Goal: Check status: Check status

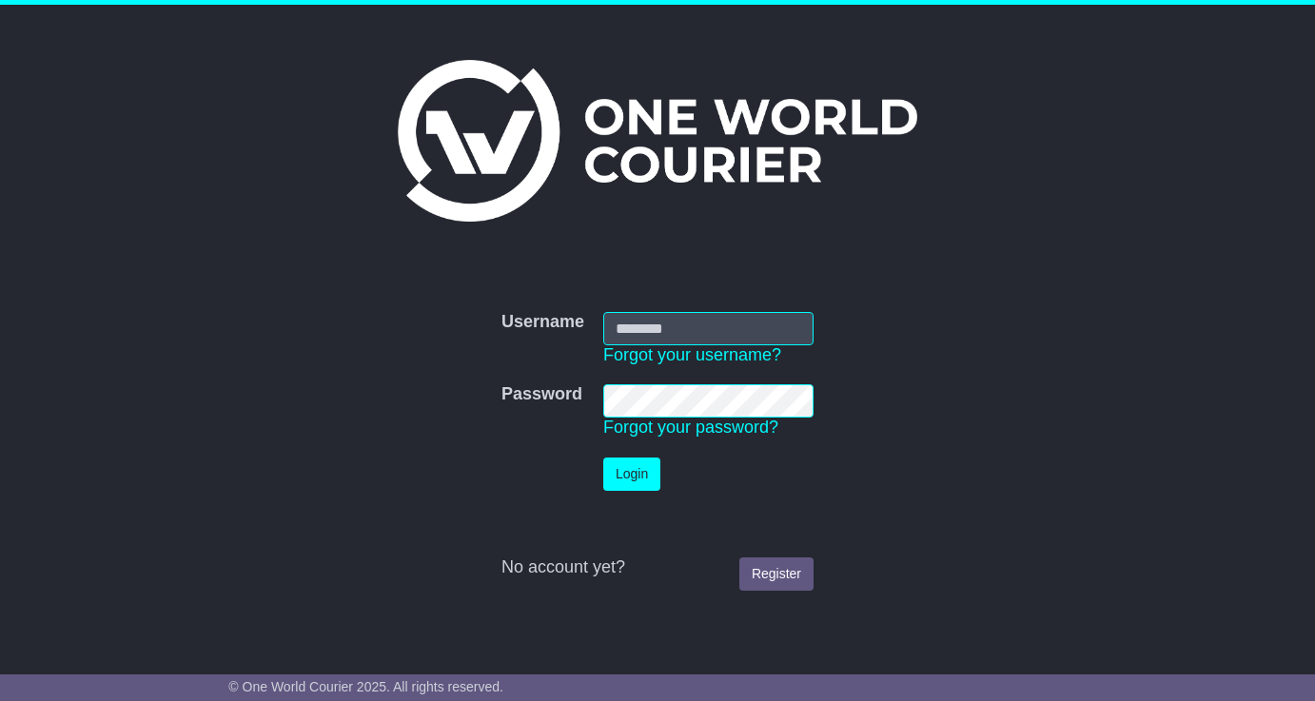
type input "**********"
click at [628, 471] on button "Login" at bounding box center [631, 474] width 57 height 33
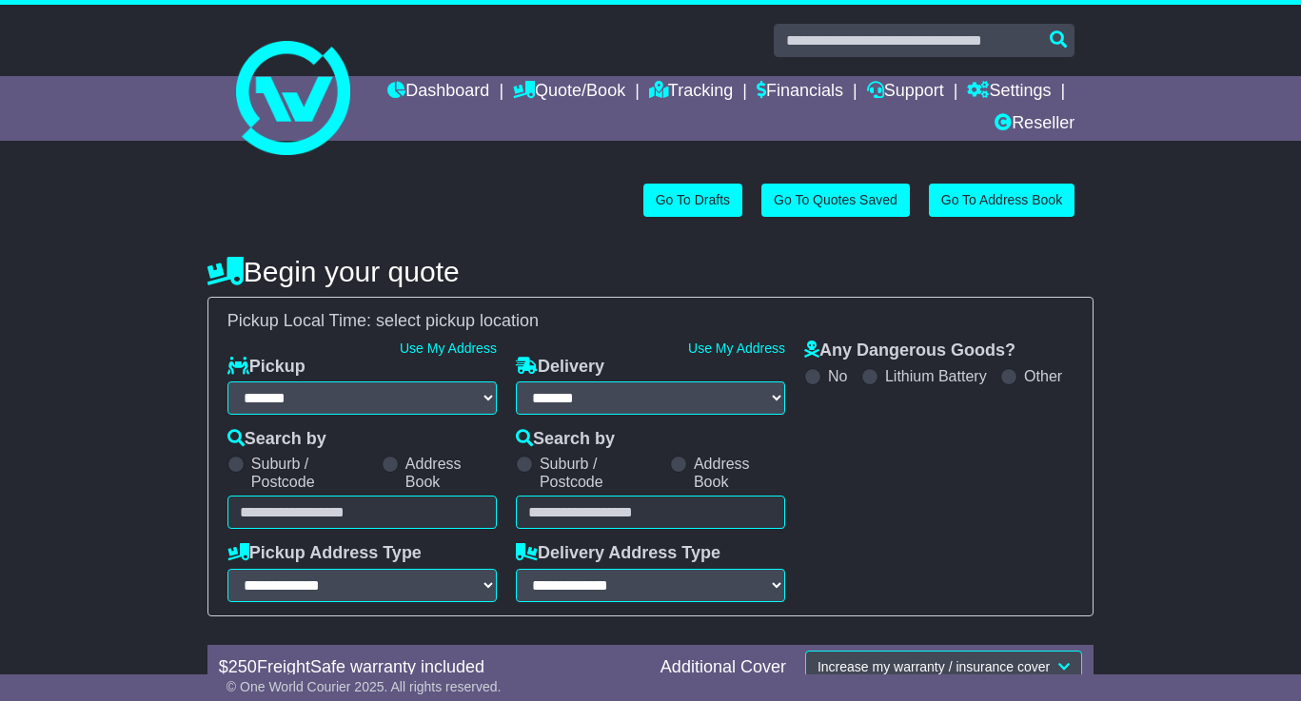
select select "**"
click at [733, 83] on link "Tracking" at bounding box center [691, 92] width 84 height 32
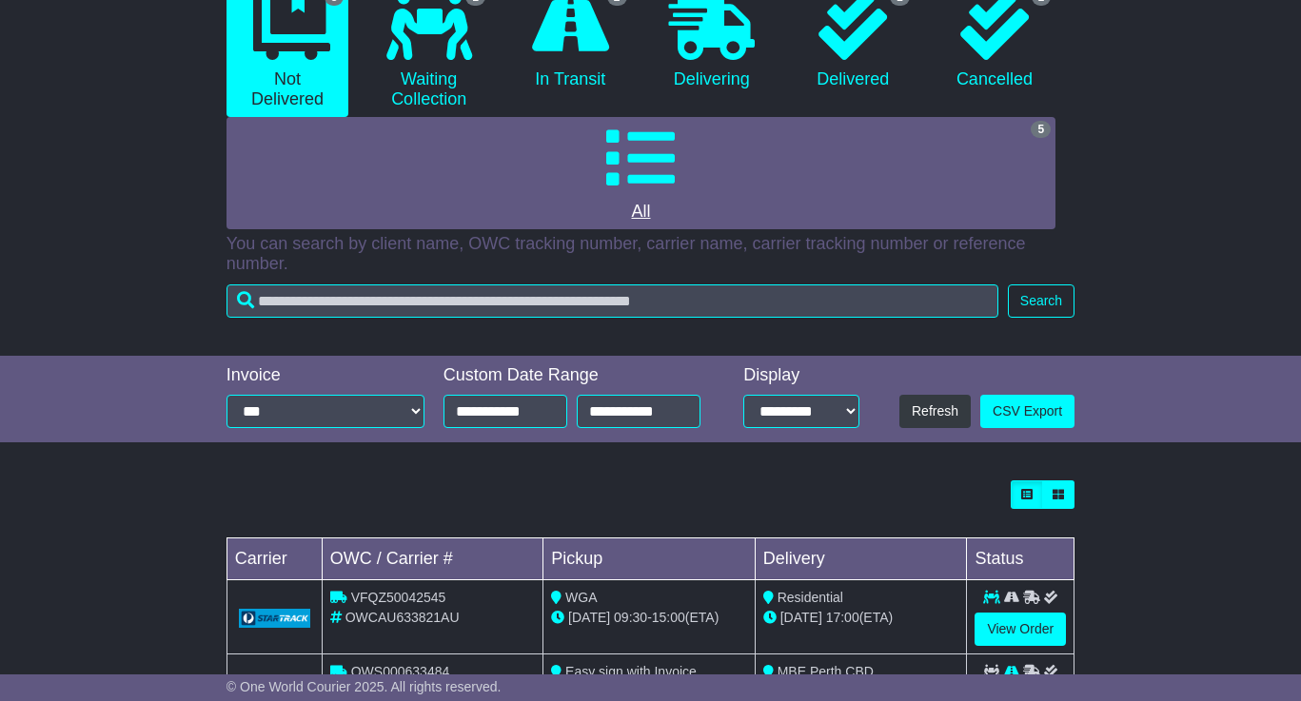
scroll to position [417, 0]
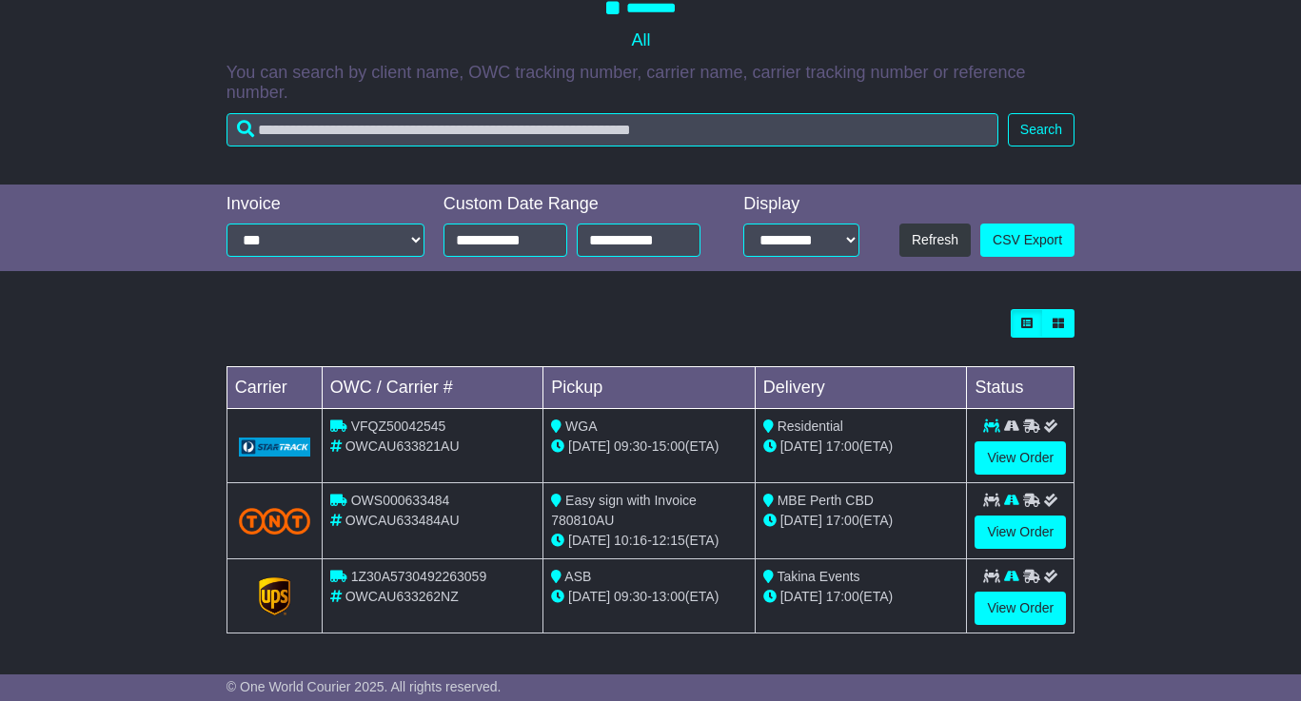
click at [430, 528] on span "OWCAU633484AU" at bounding box center [402, 520] width 114 height 15
click at [1011, 526] on link "View Order" at bounding box center [1019, 532] width 91 height 33
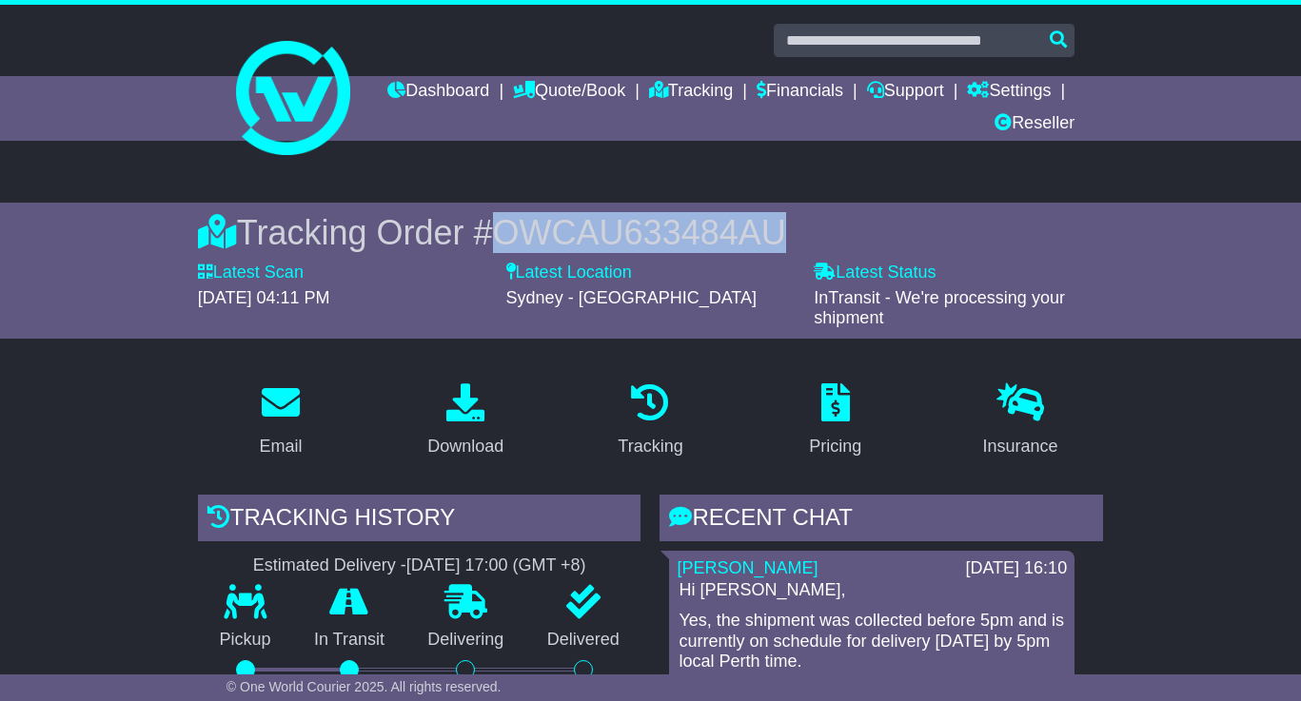
drag, startPoint x: 501, startPoint y: 227, endPoint x: 792, endPoint y: 242, distance: 290.6
click at [786, 242] on span "OWCAU633484AU" at bounding box center [639, 232] width 293 height 39
copy span "OWCAU633484AU"
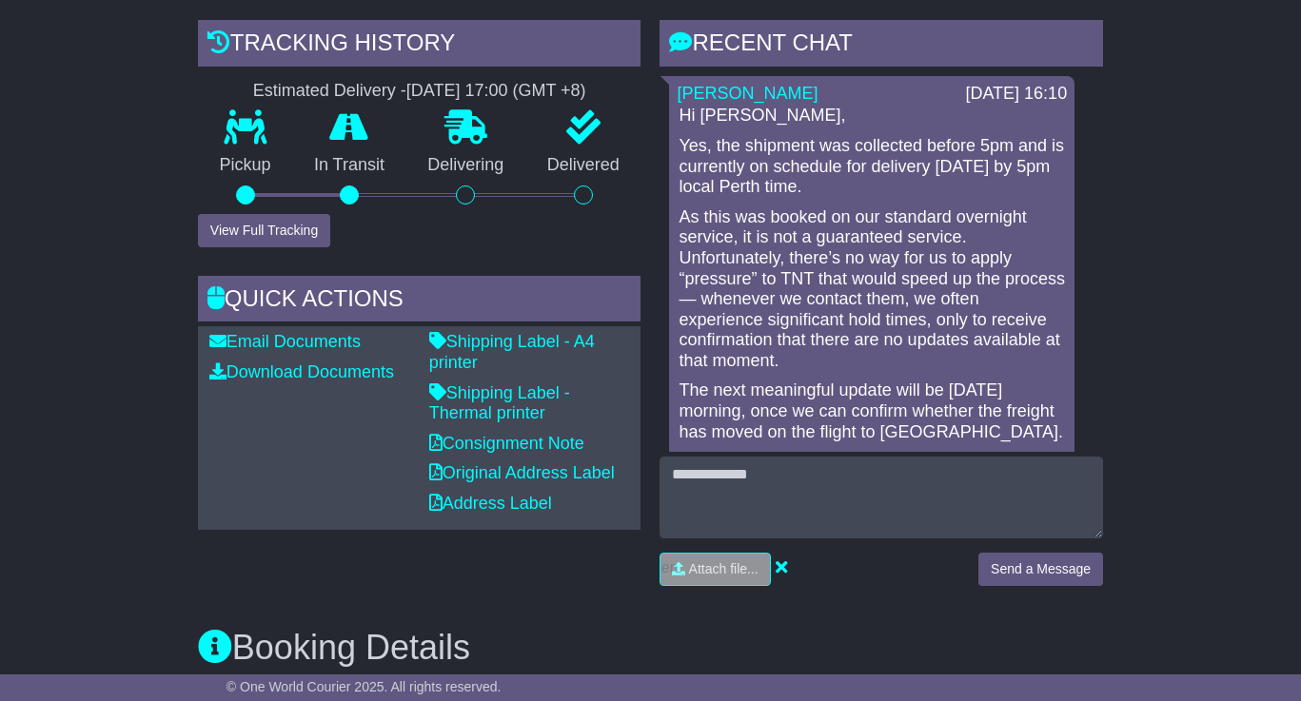
scroll to position [476, 0]
click at [501, 341] on link "Shipping Label - A4 printer" at bounding box center [512, 351] width 166 height 40
